Goal: Information Seeking & Learning: Learn about a topic

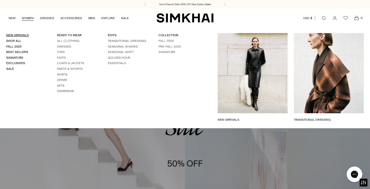
click at [21, 34] on link "New Arrivals" at bounding box center [17, 35] width 23 height 4
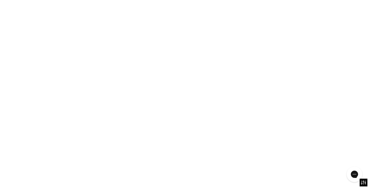
scroll to position [19, 0]
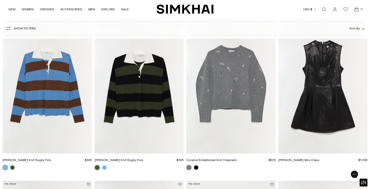
scroll to position [140, 0]
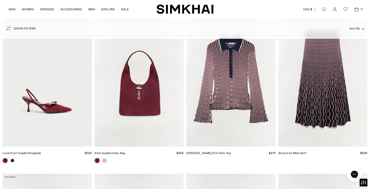
scroll to position [1173, 0]
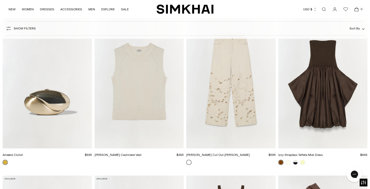
scroll to position [6317, 0]
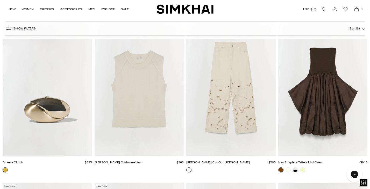
click at [0, 0] on img "Betty Floral Cut Out Jean" at bounding box center [0, 0] width 0 height 0
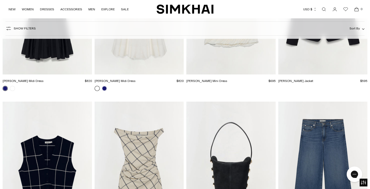
scroll to position [7428, 0]
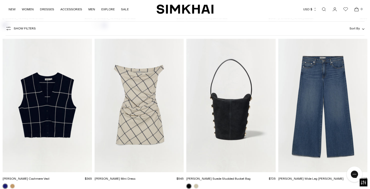
click at [0, 0] on img "Wells Mini Dress" at bounding box center [0, 0] width 0 height 0
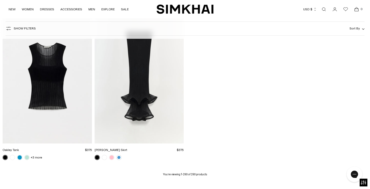
scroll to position [11696, 0]
